Goal: Use online tool/utility: Utilize a website feature to perform a specific function

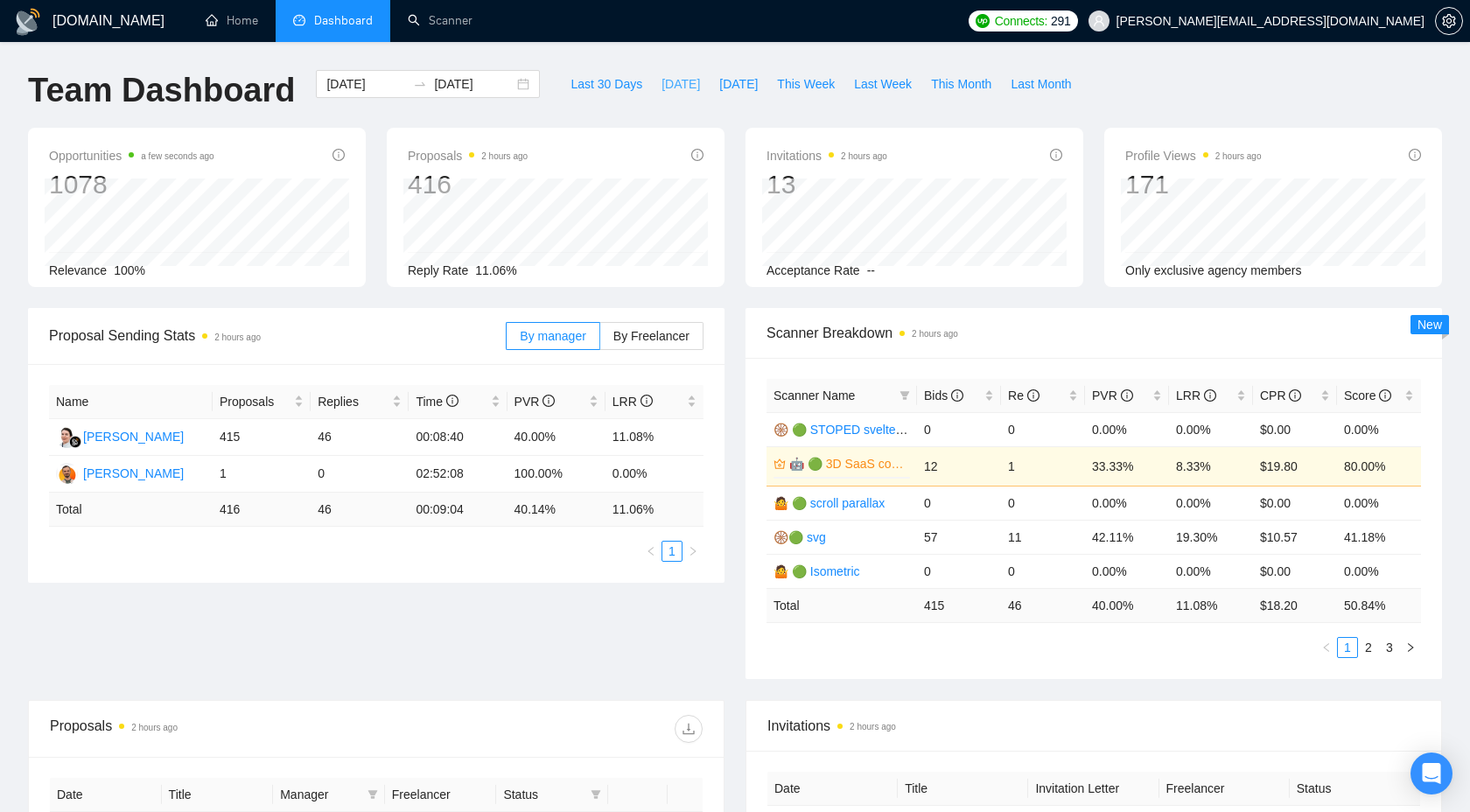
click at [677, 97] on button "[DATE]" at bounding box center [680, 84] width 58 height 28
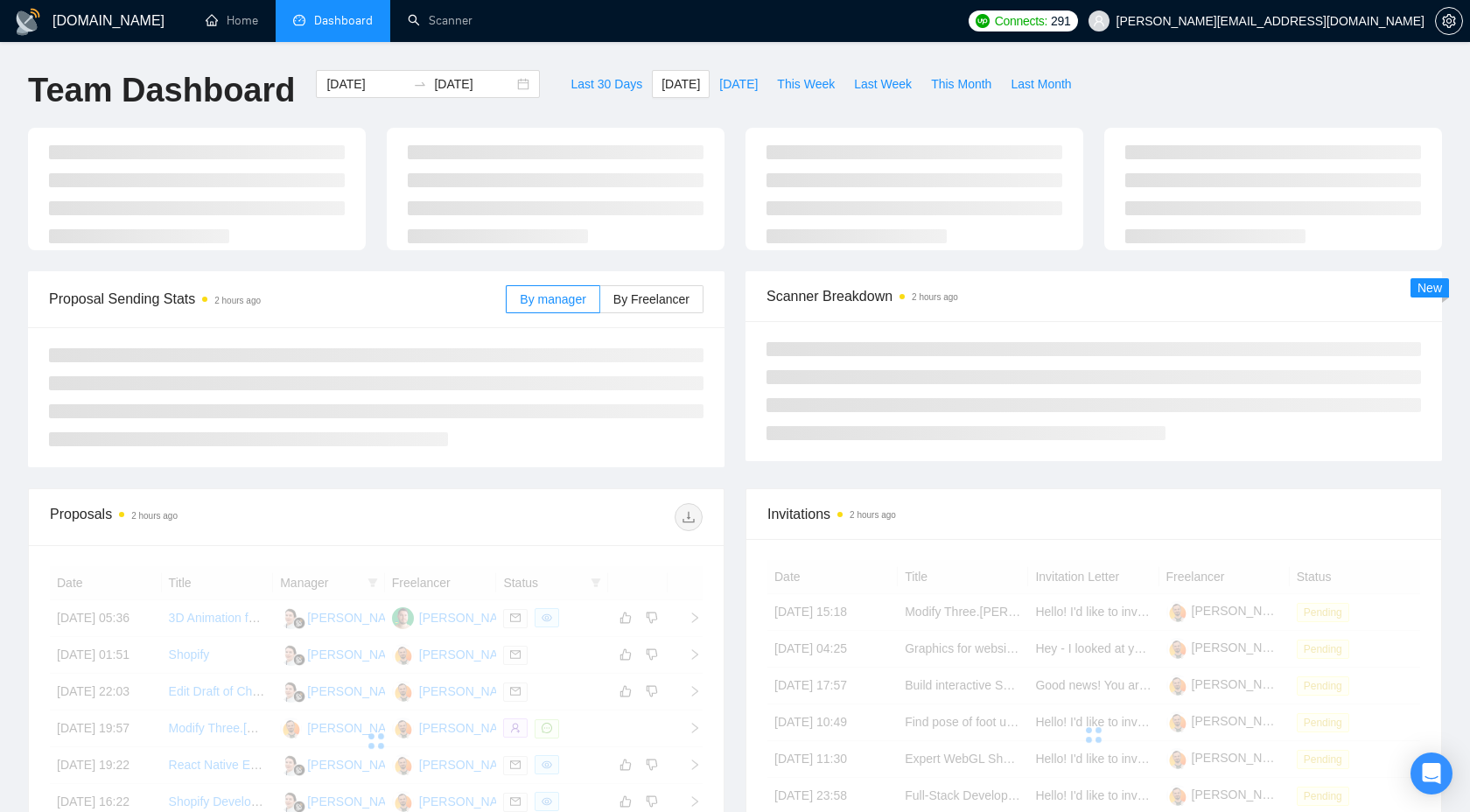
type input "[DATE]"
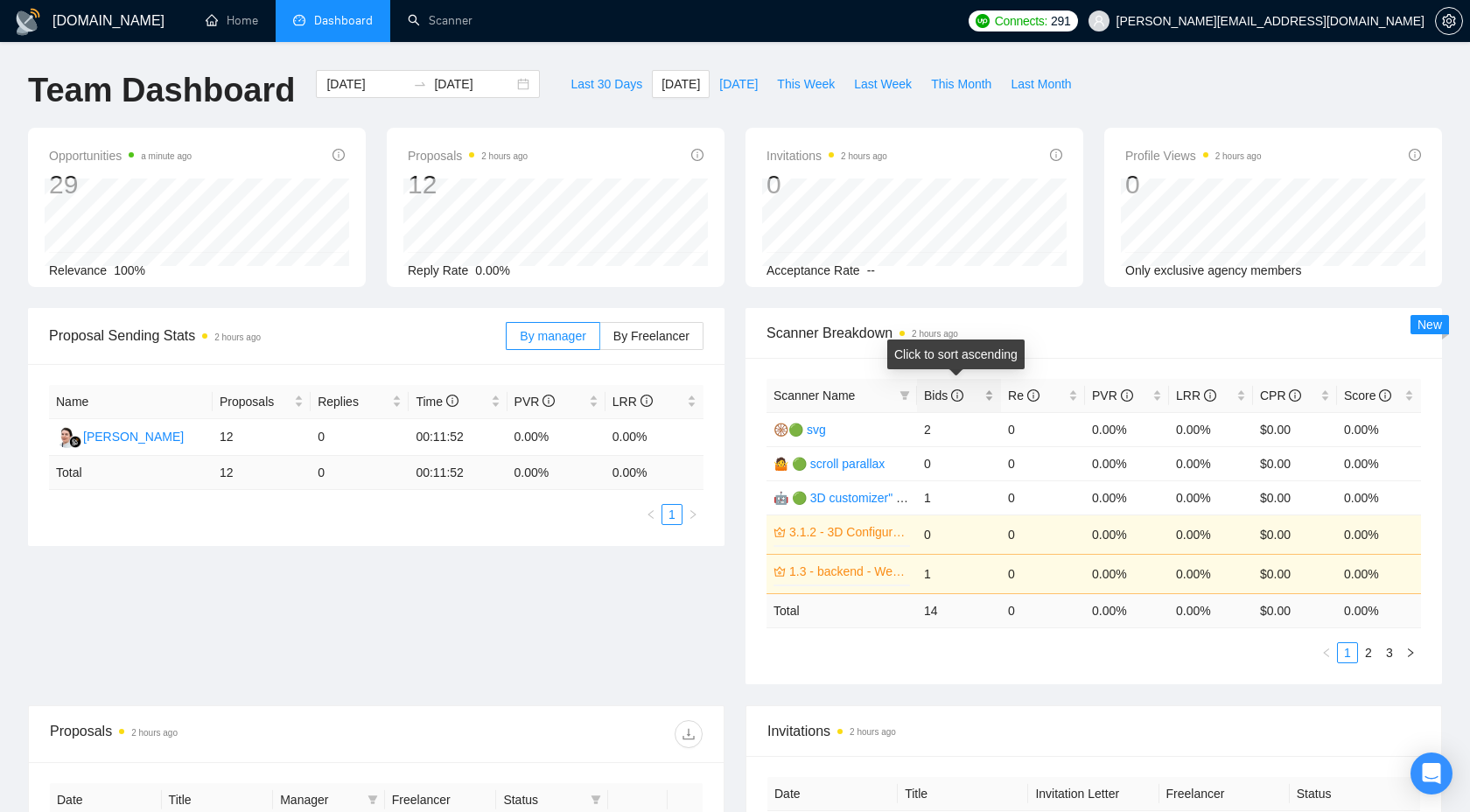
click at [971, 401] on span "Bids" at bounding box center [952, 396] width 57 height 19
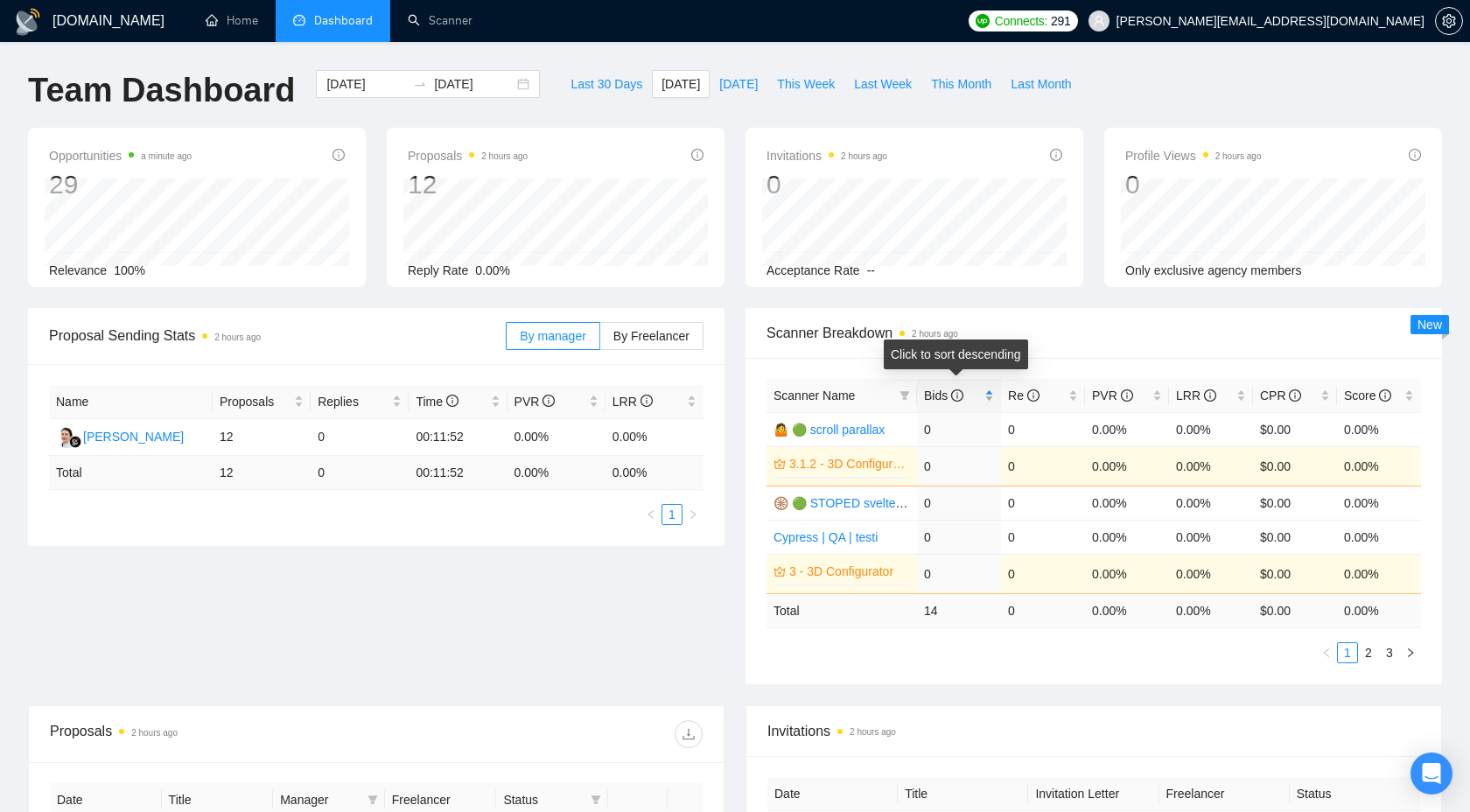
click at [971, 401] on span "Bids" at bounding box center [952, 396] width 57 height 19
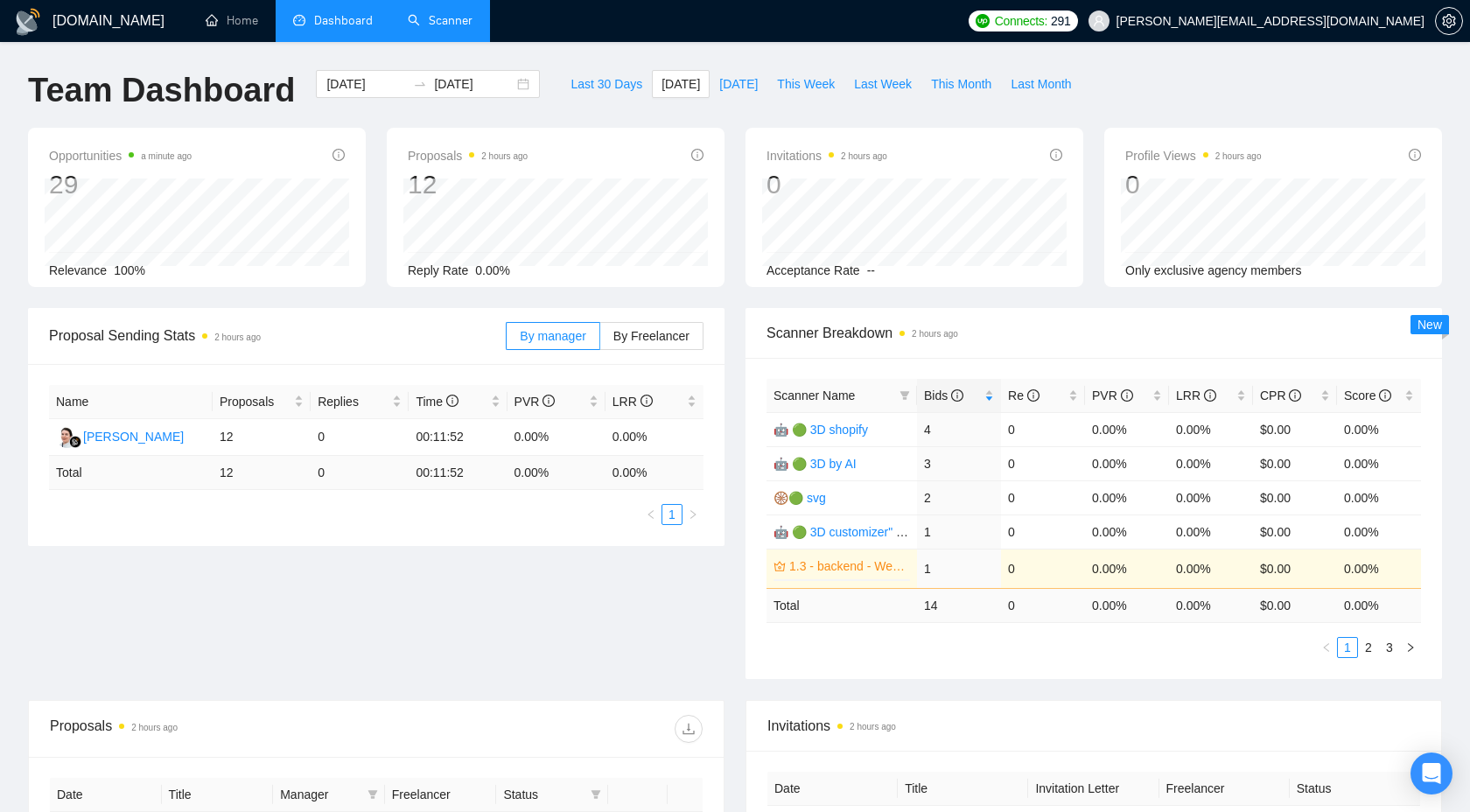
click at [423, 13] on link "Scanner" at bounding box center [440, 19] width 64 height 15
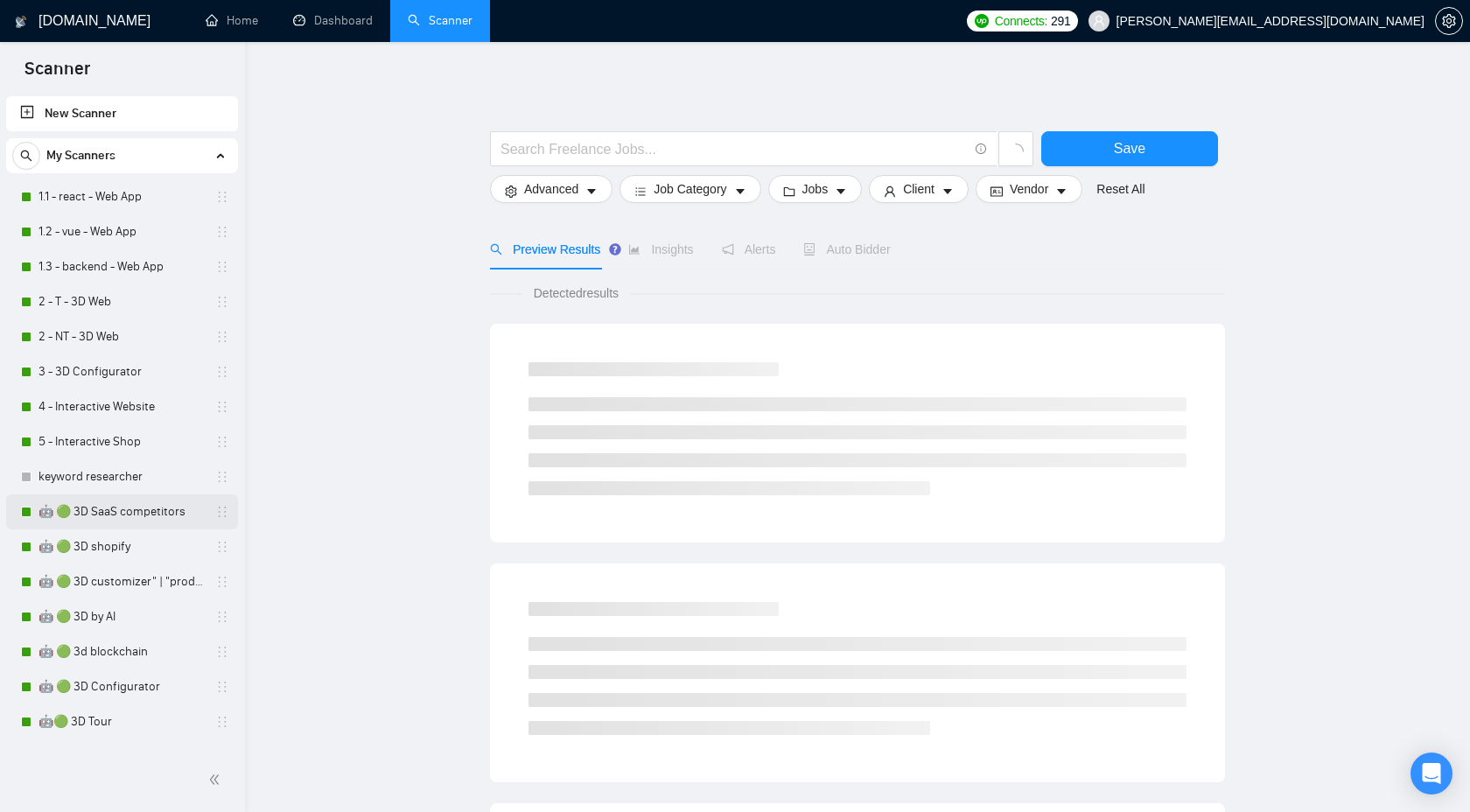
scroll to position [14, 0]
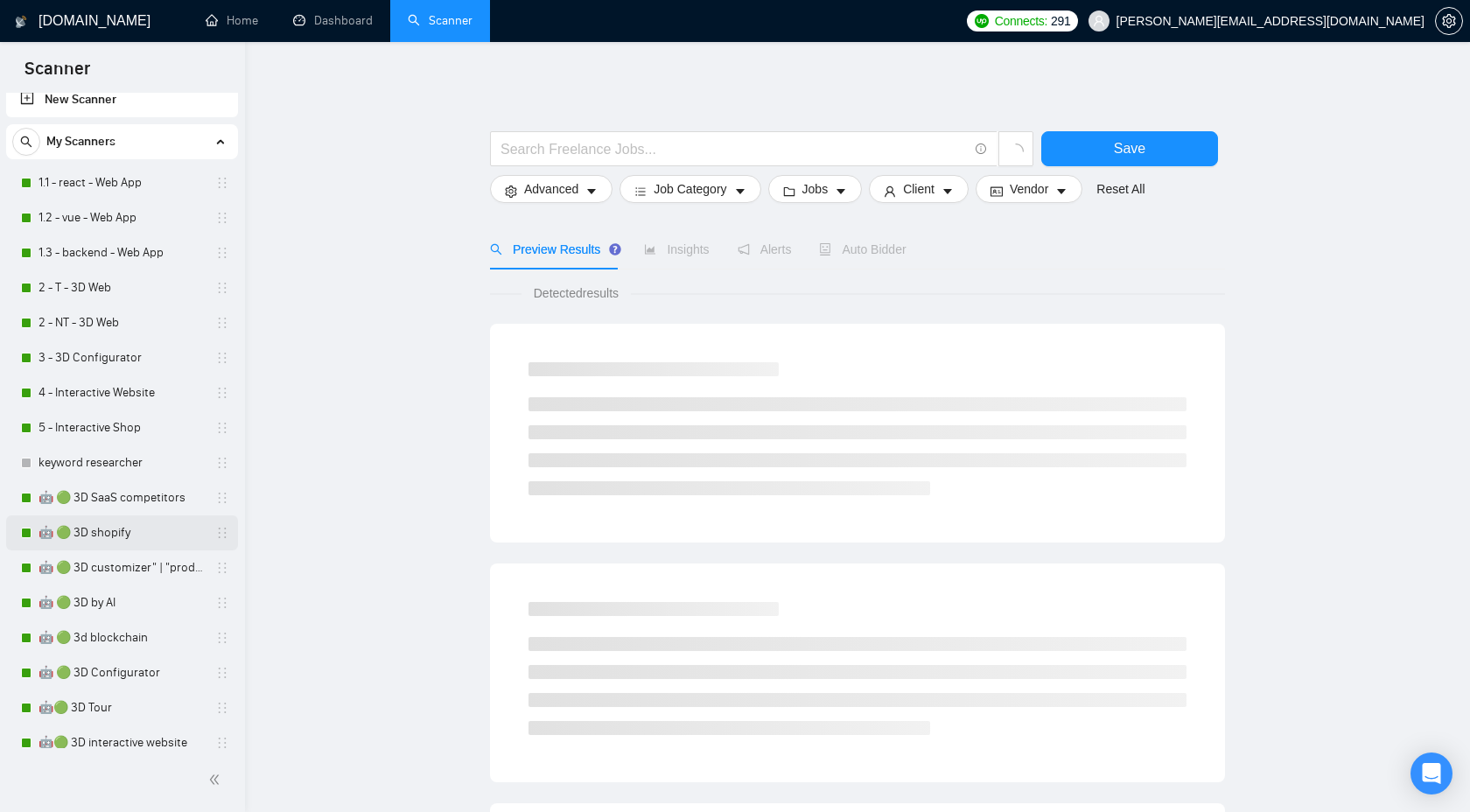
click at [138, 526] on link "🤖 🟢 3D shopify" at bounding box center [121, 533] width 167 height 35
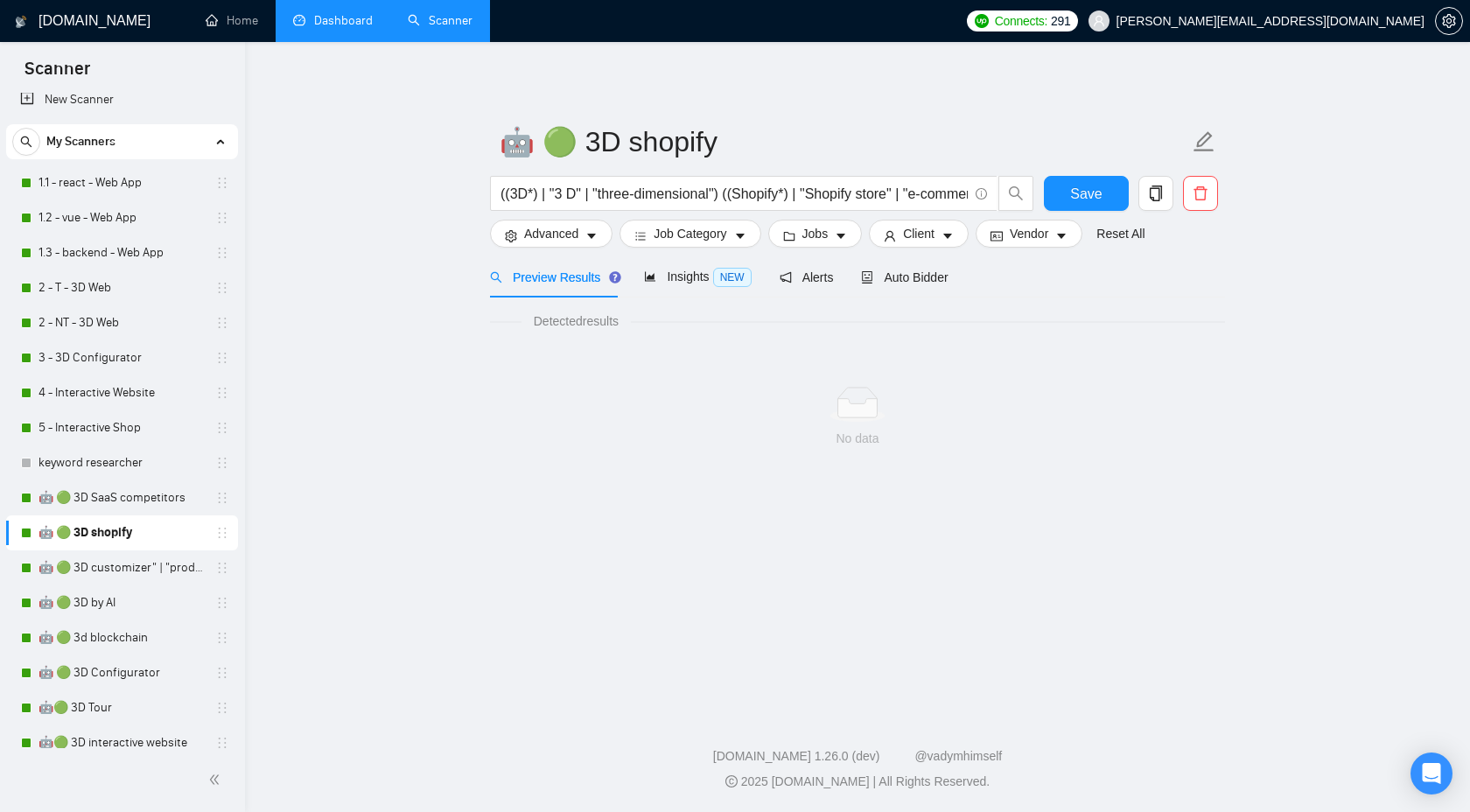
click at [303, 21] on link "Dashboard" at bounding box center [333, 19] width 80 height 15
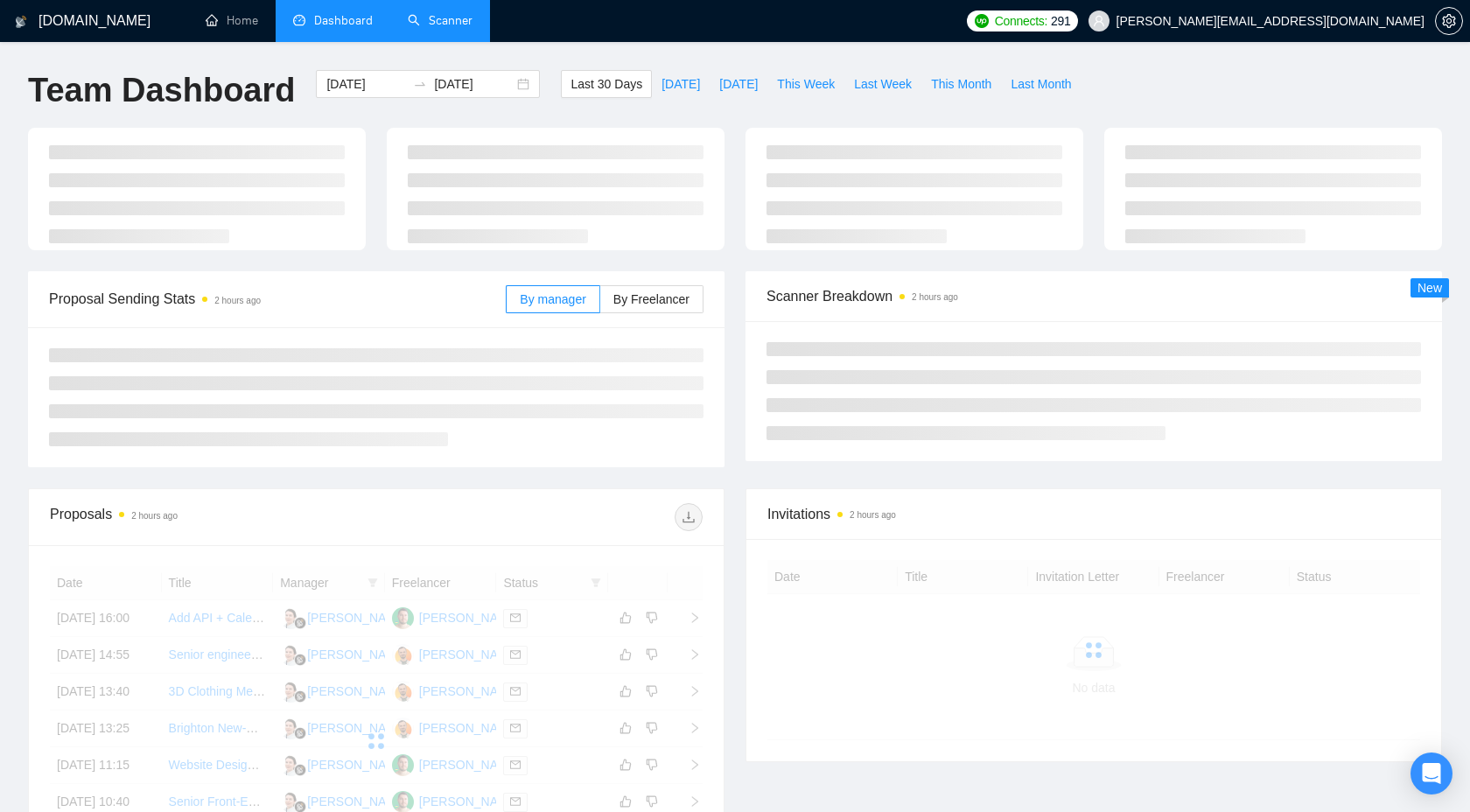
click at [410, 28] on link "Scanner" at bounding box center [440, 19] width 64 height 15
